Goal: Find specific page/section: Find specific page/section

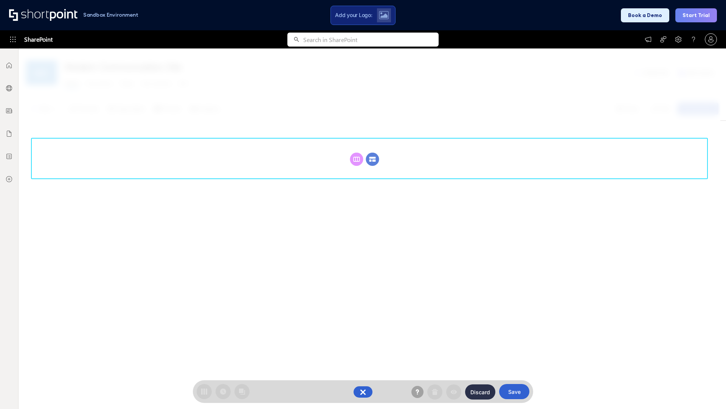
click at [373, 159] on circle at bounding box center [372, 158] width 13 height 13
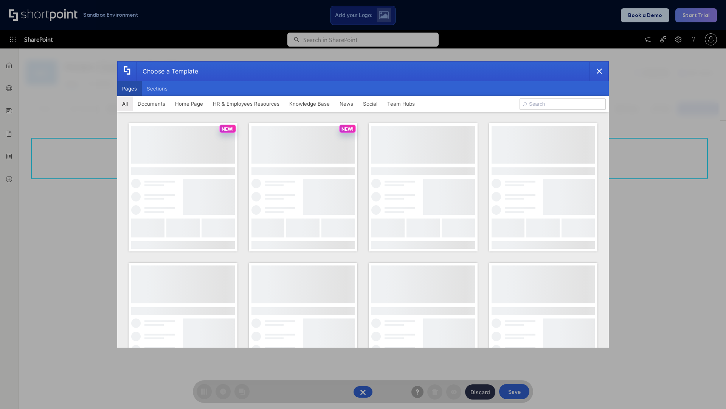
click at [129, 89] on button "Pages" at bounding box center [129, 88] width 25 height 15
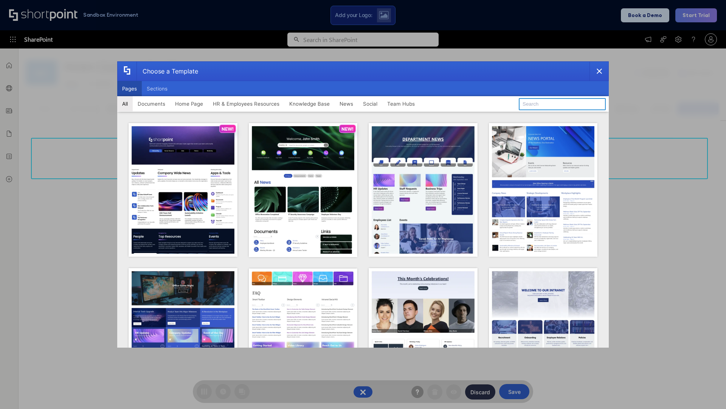
type input "Intranet Layout 2"
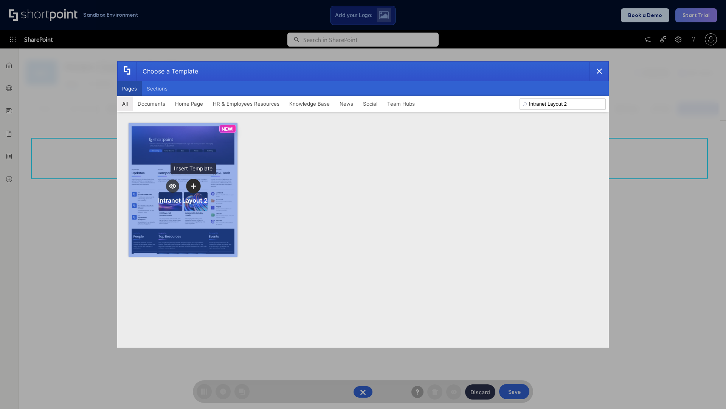
click at [193, 186] on icon "template selector" at bounding box center [193, 185] width 5 height 5
